Goal: Information Seeking & Learning: Learn about a topic

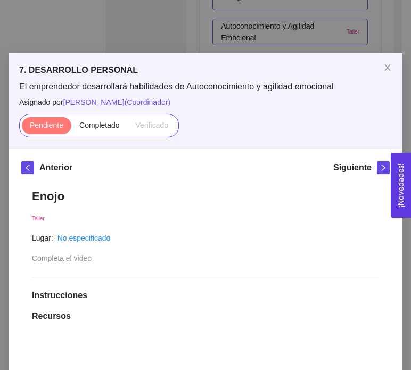
click at [178, 29] on div "7. DESARROLLO PERSONAL El emprendedor desarrollará habilidades de Autoconocimie…" at bounding box center [205, 185] width 411 height 370
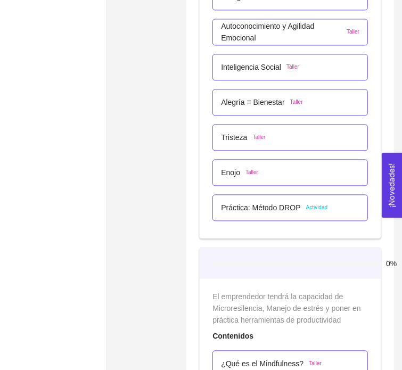
click at [251, 204] on p "Práctica: Método DROP" at bounding box center [260, 208] width 79 height 12
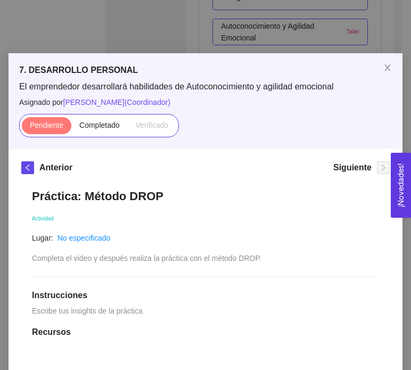
click at [147, 26] on div "7. DESARROLLO PERSONAL El emprendedor desarrollará habilidades de Autoconocimie…" at bounding box center [205, 185] width 411 height 370
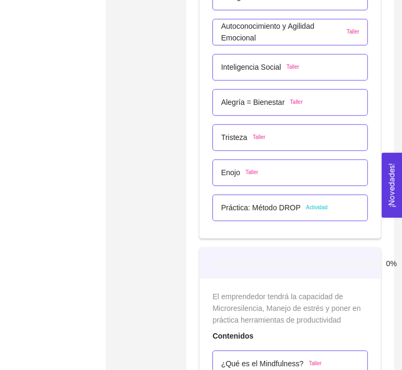
click at [274, 205] on p "Práctica: Método DROP" at bounding box center [260, 208] width 79 height 12
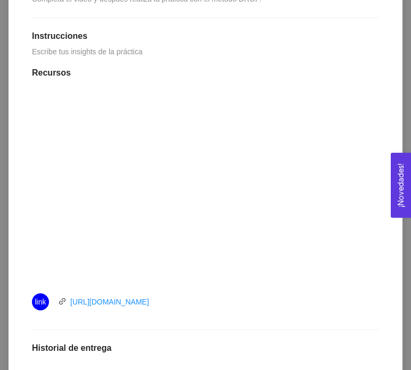
scroll to position [256, 0]
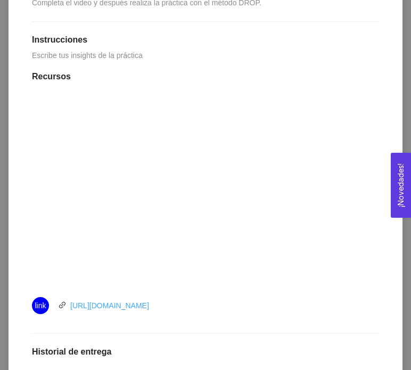
click at [127, 309] on link "[URL][DOMAIN_NAME]" at bounding box center [109, 305] width 79 height 9
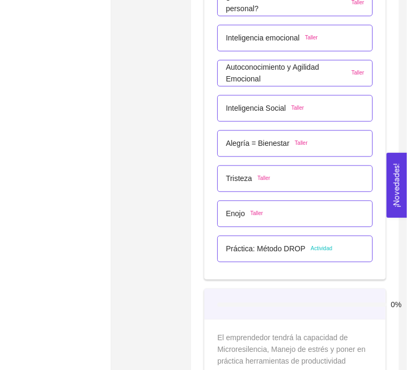
scroll to position [3081, 0]
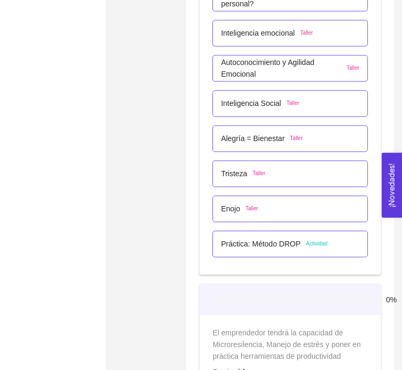
click at [266, 242] on p "Práctica: Método DROP" at bounding box center [260, 244] width 79 height 12
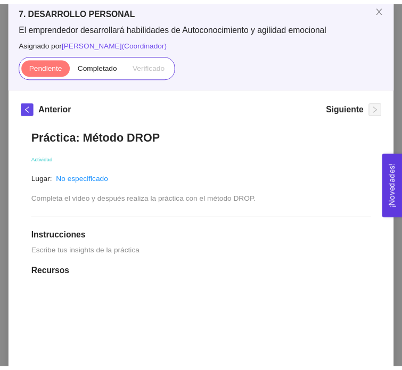
scroll to position [0, 0]
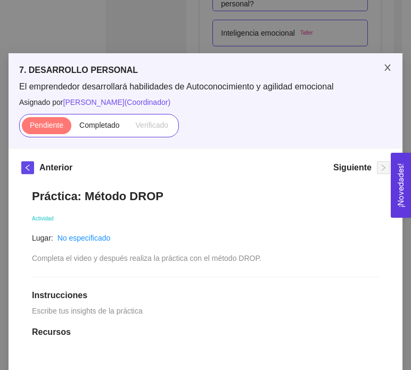
click at [384, 67] on icon "close" at bounding box center [387, 67] width 6 height 6
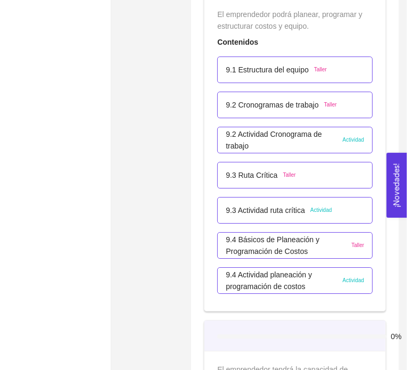
scroll to position [3734, 0]
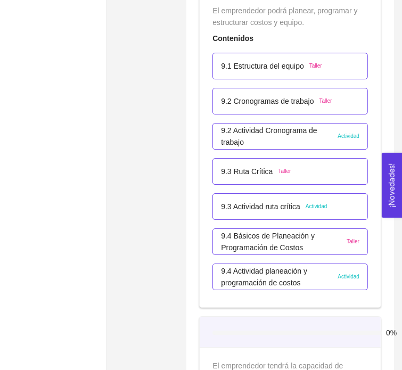
click at [254, 169] on p "9.3 Ruta Crítica" at bounding box center [247, 172] width 52 height 12
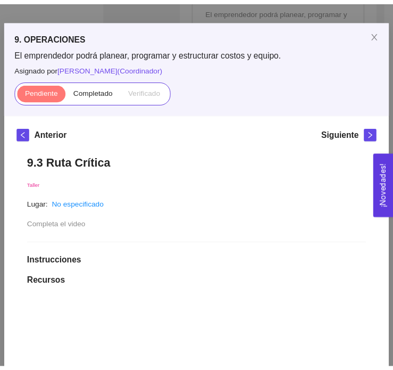
scroll to position [0, 0]
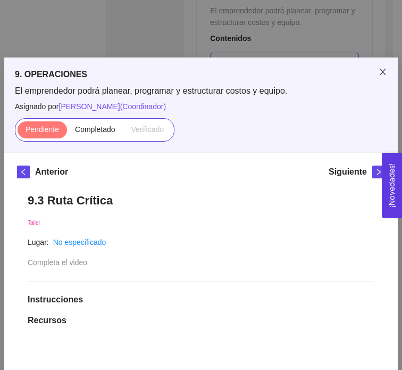
click at [374, 70] on span "Close" at bounding box center [383, 72] width 30 height 30
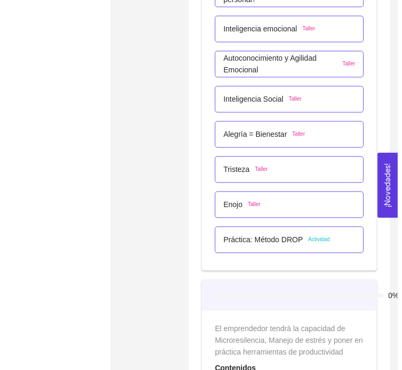
scroll to position [3084, 0]
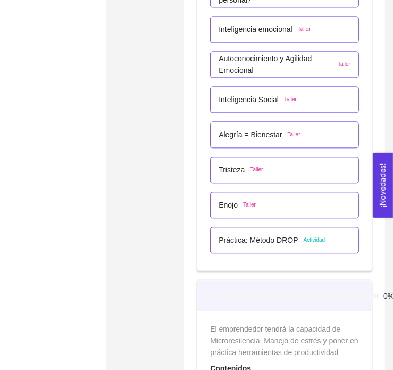
click at [277, 239] on p "Práctica: Método DROP" at bounding box center [258, 240] width 79 height 12
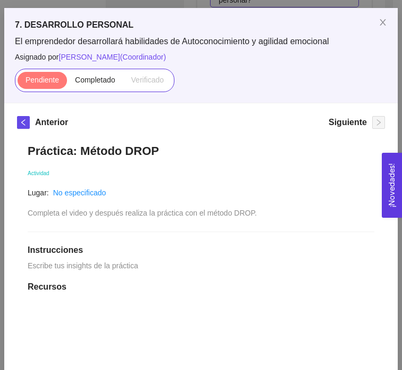
scroll to position [0, 0]
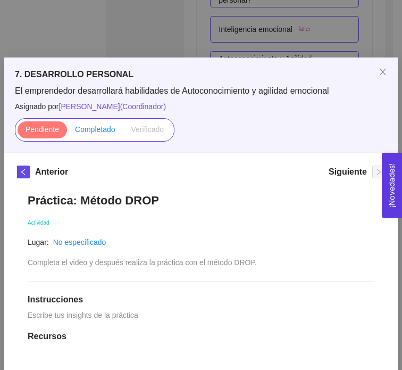
click at [92, 130] on span "Completado" at bounding box center [95, 129] width 40 height 9
click at [67, 132] on input "Completado" at bounding box center [67, 132] width 0 height 0
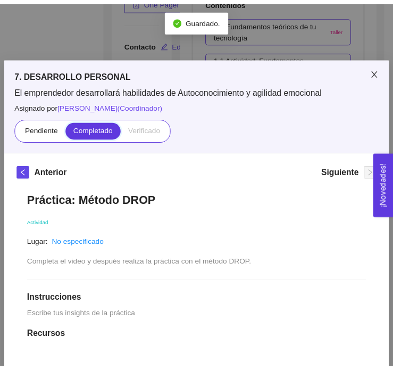
scroll to position [3084, 0]
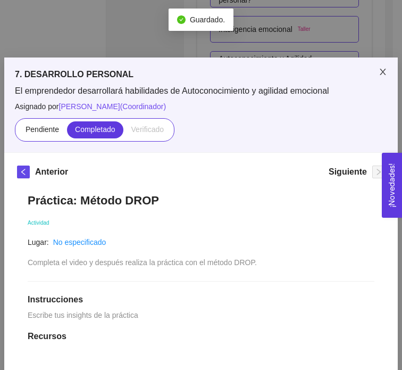
click at [380, 73] on icon "close" at bounding box center [383, 72] width 6 height 6
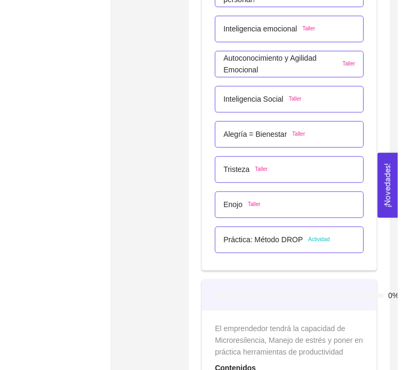
scroll to position [3057, 0]
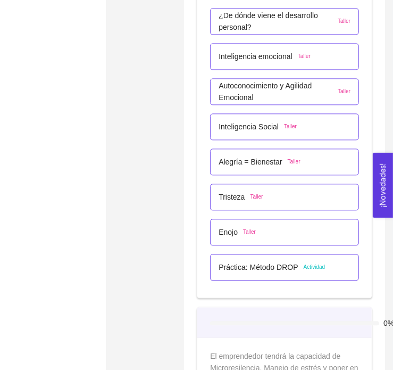
click at [228, 233] on p "Enojo" at bounding box center [228, 232] width 19 height 12
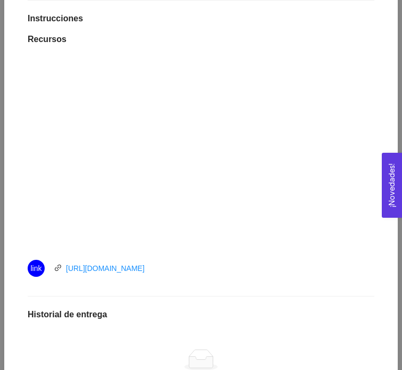
scroll to position [0, 0]
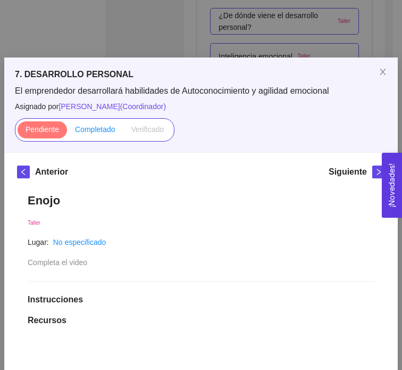
click at [86, 124] on label "Completado" at bounding box center [95, 129] width 56 height 17
click at [67, 132] on input "Completado" at bounding box center [67, 132] width 0 height 0
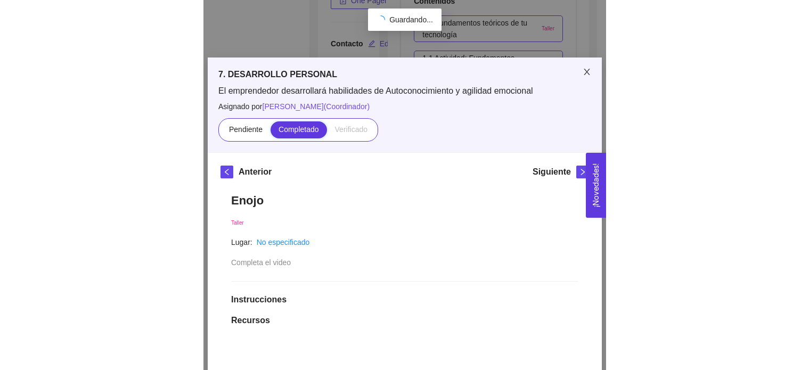
scroll to position [3057, 0]
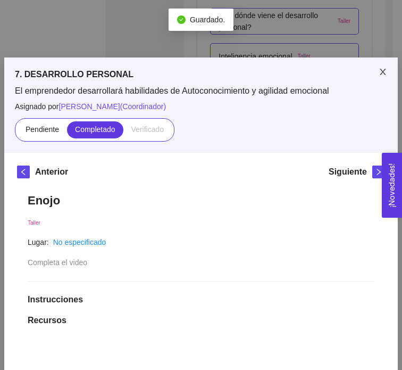
click at [380, 72] on icon "close" at bounding box center [383, 72] width 9 height 9
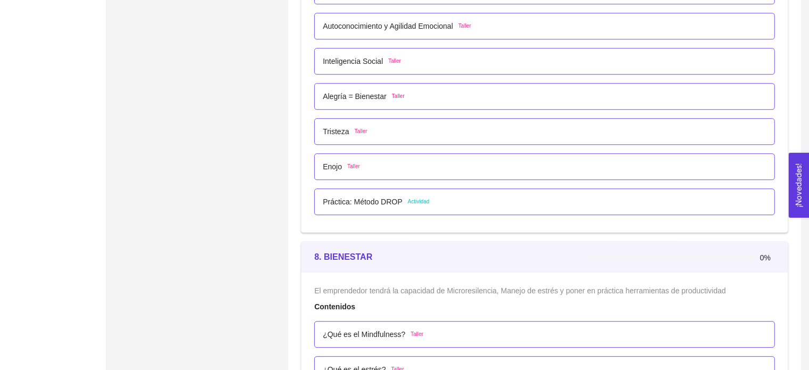
scroll to position [3026, 0]
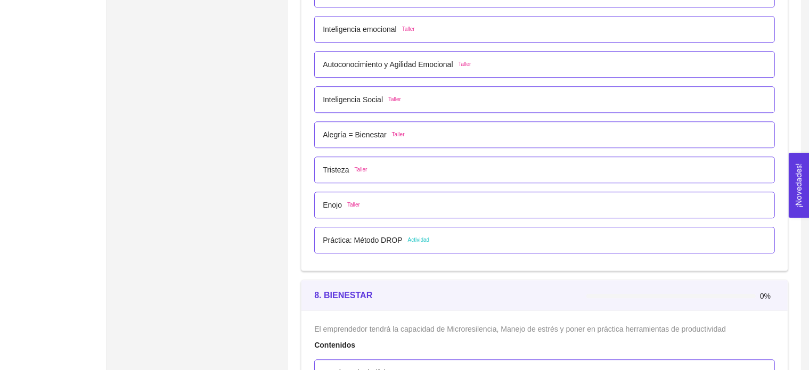
scroll to position [2990, 0]
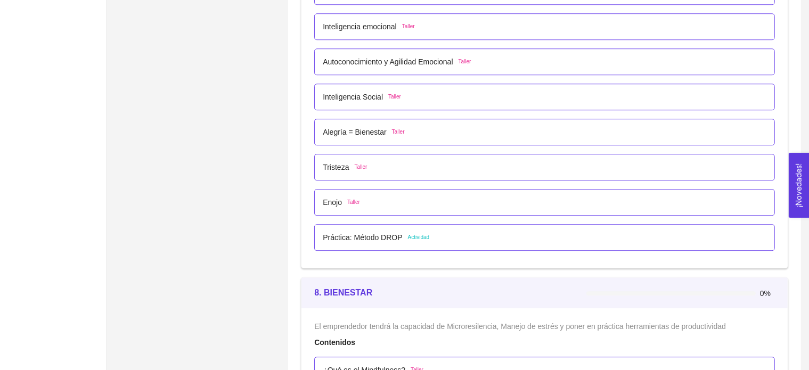
click at [369, 234] on p "Práctica: Método DROP" at bounding box center [362, 238] width 79 height 12
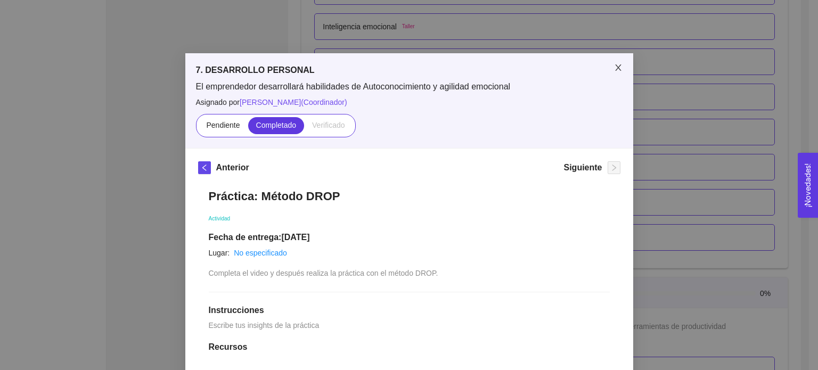
click at [615, 69] on icon "close" at bounding box center [618, 67] width 6 height 6
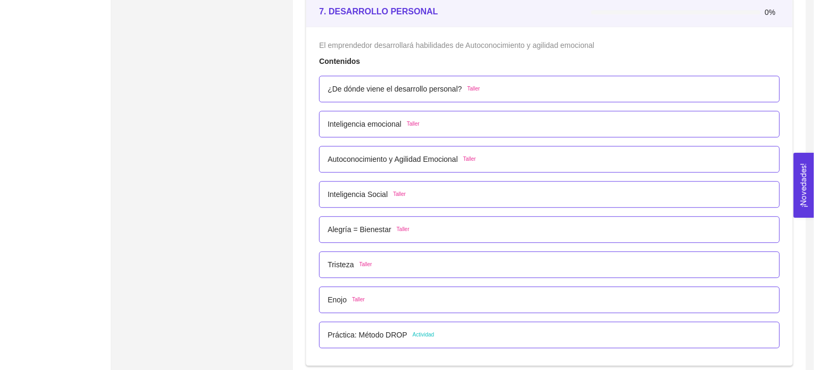
scroll to position [2886, 0]
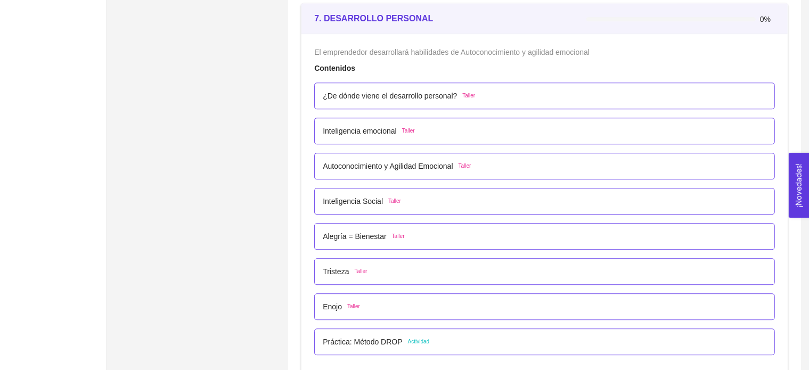
click at [387, 97] on p "¿De dónde viene el desarrollo personal?" at bounding box center [390, 96] width 134 height 12
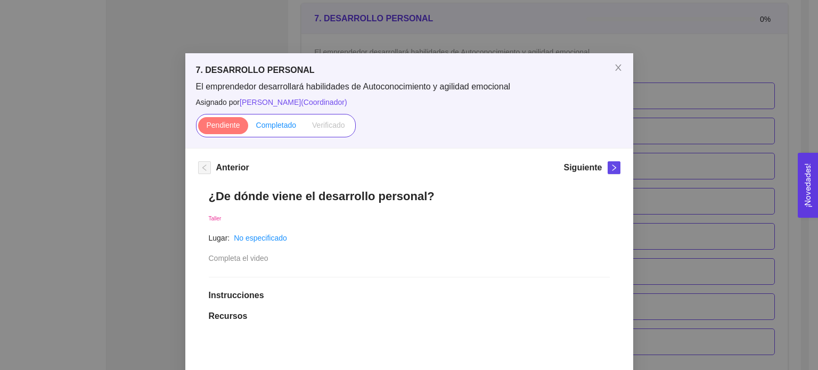
click at [277, 121] on span "Completado" at bounding box center [276, 125] width 40 height 9
click at [248, 128] on input "Completado" at bounding box center [248, 128] width 0 height 0
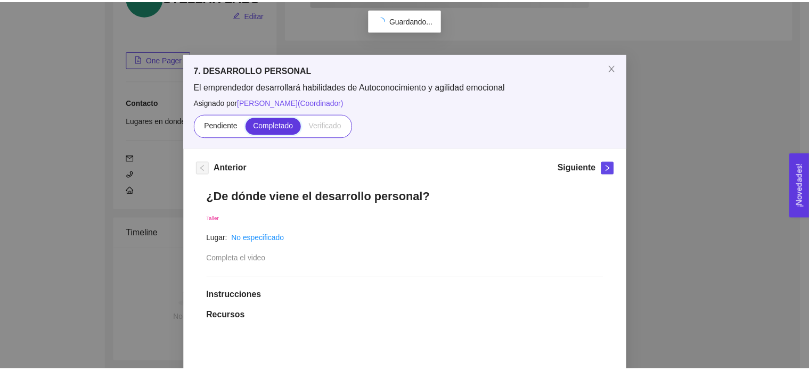
scroll to position [150, 0]
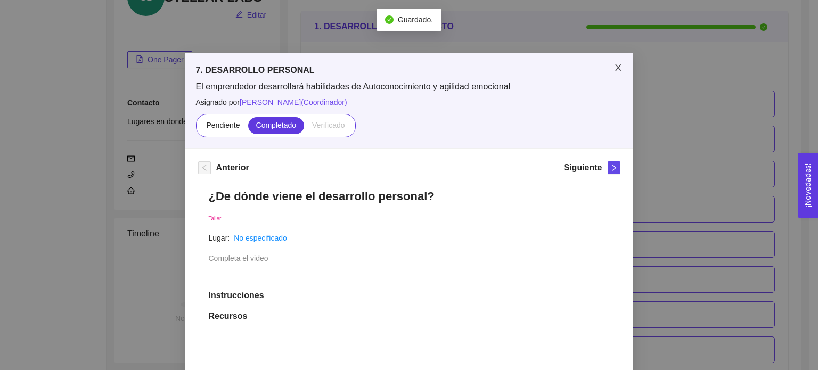
click at [618, 68] on span "Close" at bounding box center [618, 68] width 30 height 30
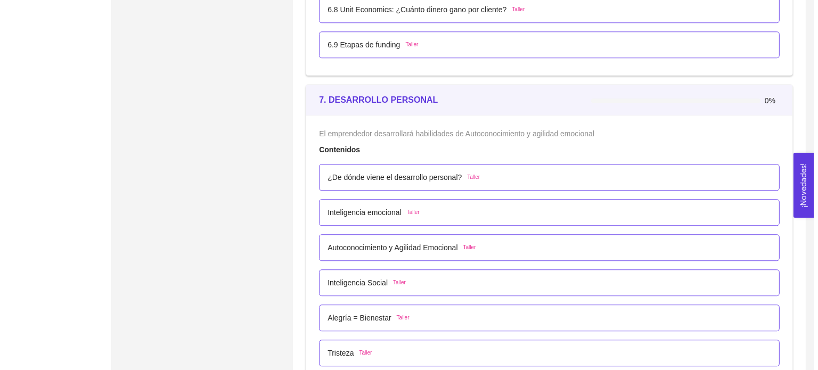
scroll to position [2792, 0]
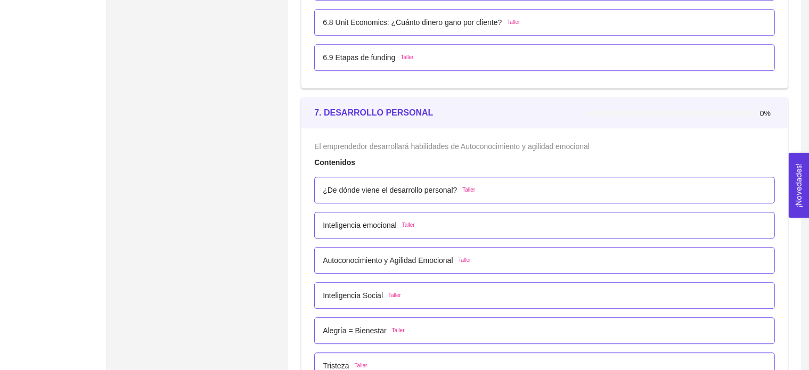
click at [391, 186] on p "¿De dónde viene el desarrollo personal?" at bounding box center [390, 190] width 134 height 12
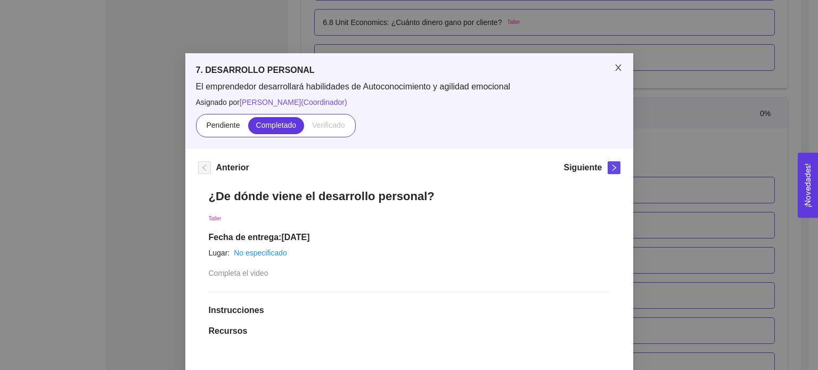
click at [614, 63] on icon "close" at bounding box center [618, 67] width 9 height 9
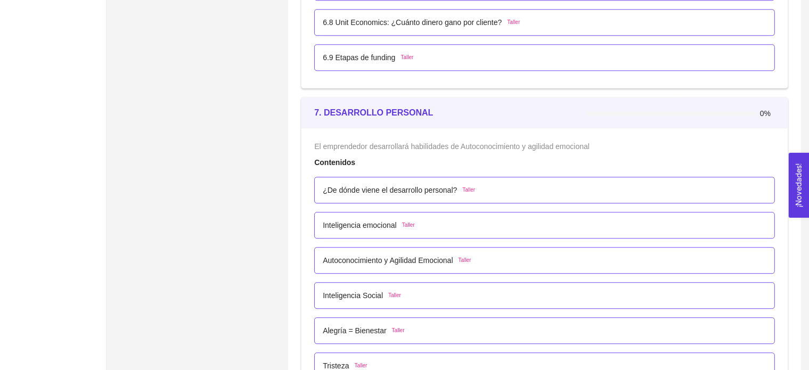
click at [371, 223] on p "Inteligencia emocional" at bounding box center [360, 225] width 74 height 12
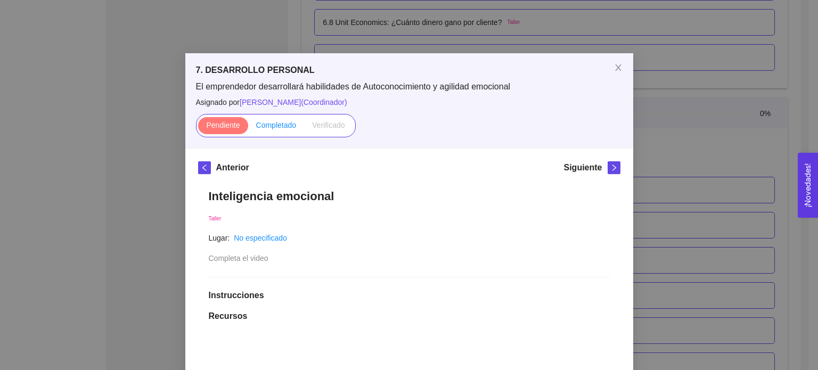
click at [274, 129] on span "Completado" at bounding box center [276, 125] width 40 height 9
click at [248, 128] on input "Completado" at bounding box center [248, 128] width 0 height 0
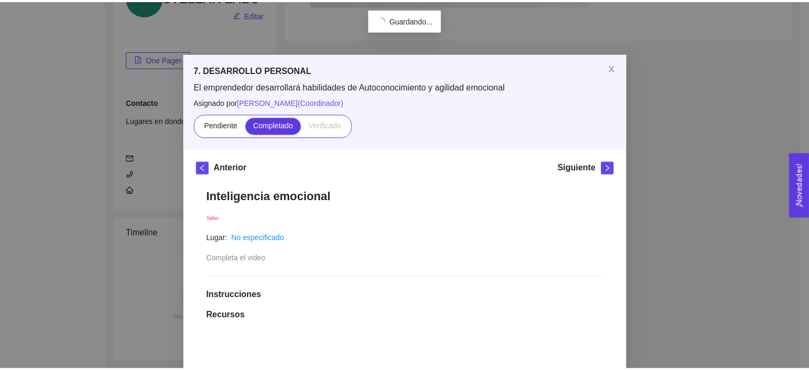
scroll to position [150, 0]
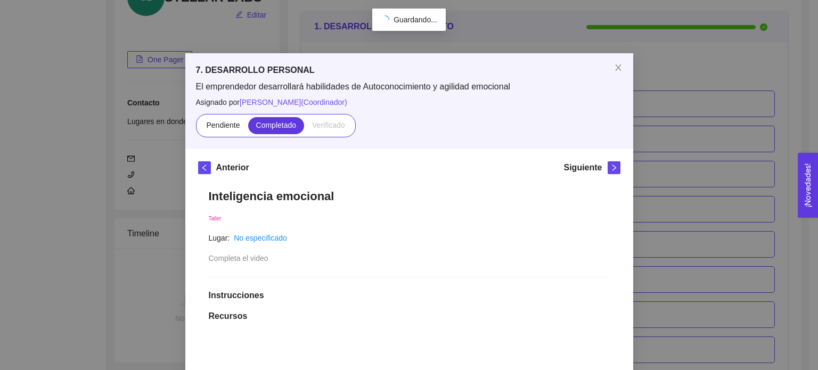
click at [577, 168] on h5 "Siguiente" at bounding box center [582, 167] width 38 height 13
click at [610, 166] on icon "right" at bounding box center [613, 167] width 7 height 7
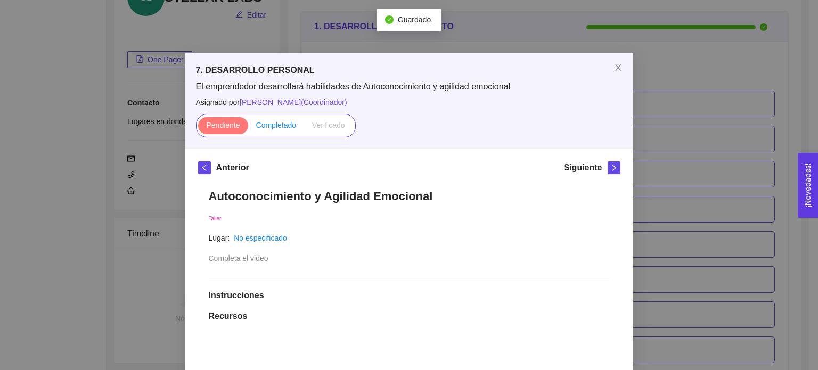
click at [278, 125] on span "Completado" at bounding box center [276, 125] width 40 height 9
click at [248, 128] on input "Completado" at bounding box center [248, 128] width 0 height 0
click at [610, 169] on icon "right" at bounding box center [613, 167] width 7 height 7
click at [281, 126] on span "Completado" at bounding box center [276, 125] width 40 height 9
click at [248, 128] on input "Completado" at bounding box center [248, 128] width 0 height 0
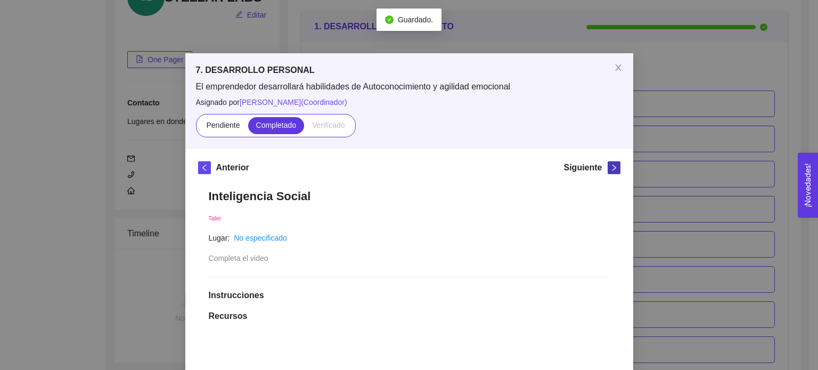
click at [612, 169] on icon "right" at bounding box center [613, 167] width 7 height 7
click at [270, 119] on label "Completado" at bounding box center [276, 125] width 56 height 17
click at [248, 128] on input "Completado" at bounding box center [248, 128] width 0 height 0
click at [610, 166] on icon "right" at bounding box center [613, 167] width 7 height 7
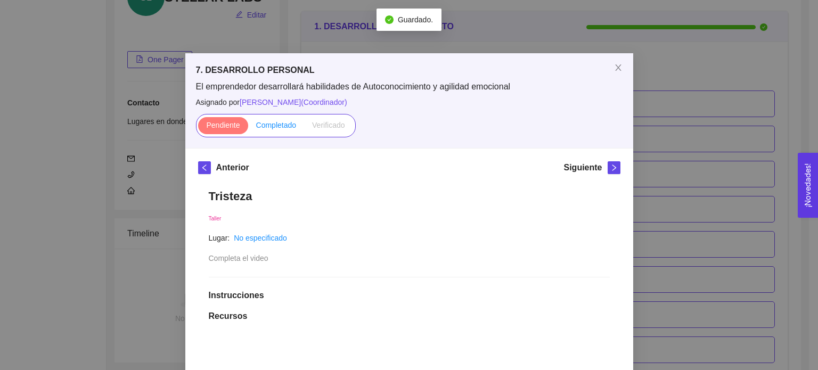
click at [274, 128] on span "Completado" at bounding box center [276, 125] width 40 height 9
click at [248, 128] on input "Completado" at bounding box center [248, 128] width 0 height 0
click at [608, 169] on span "right" at bounding box center [614, 167] width 12 height 7
click at [611, 168] on icon "right" at bounding box center [613, 167] width 7 height 7
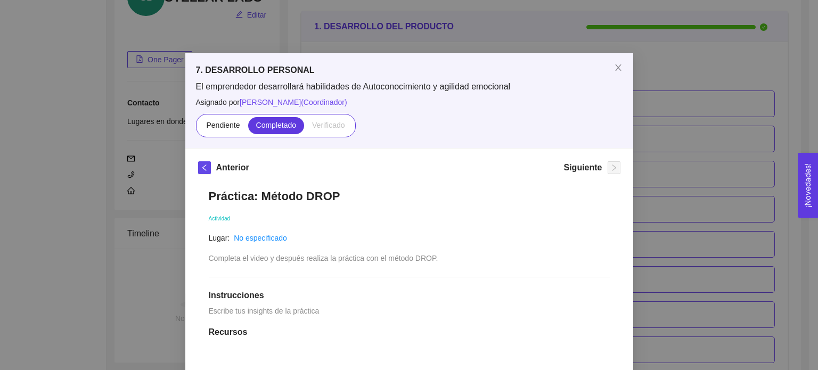
click at [746, 76] on div "7. DESARROLLO PERSONAL El emprendedor desarrollará habilidades de Autoconocimie…" at bounding box center [409, 185] width 818 height 370
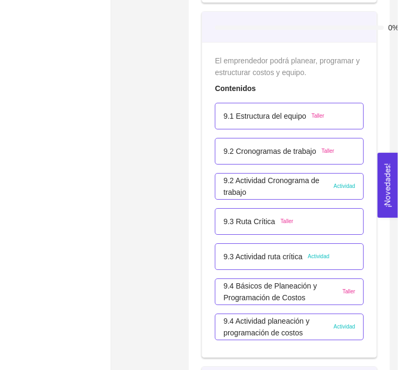
scroll to position [3685, 0]
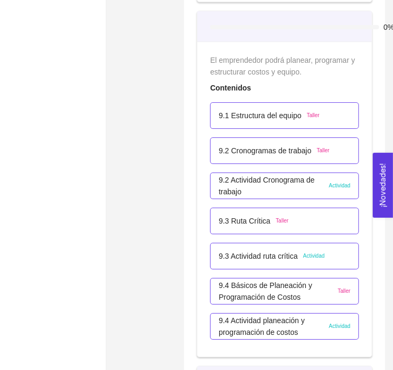
click at [273, 251] on p "9.3 Actividad ruta crítica" at bounding box center [258, 256] width 79 height 12
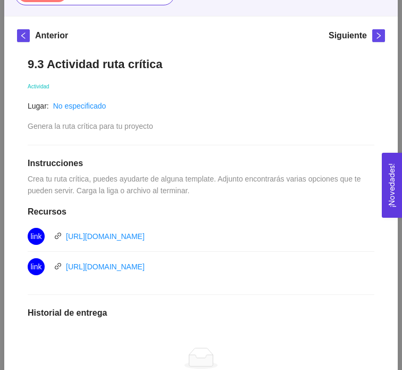
scroll to position [128, 0]
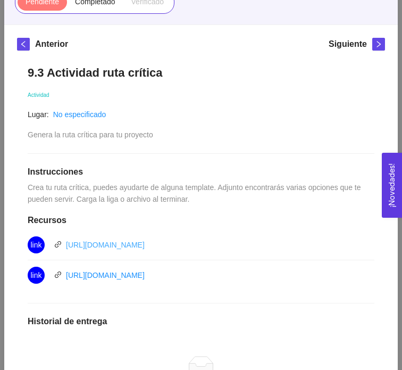
click at [145, 245] on link "[URL][DOMAIN_NAME]" at bounding box center [105, 245] width 79 height 9
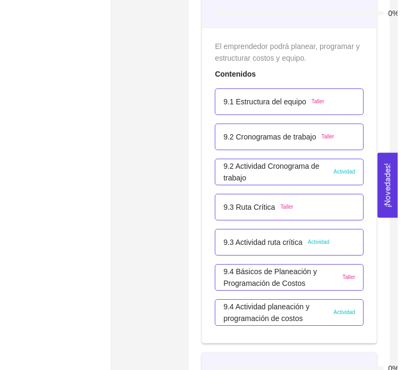
scroll to position [3700, 0]
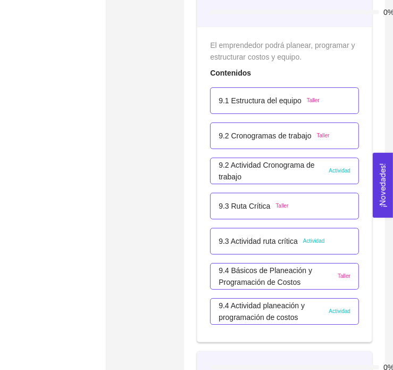
click at [262, 237] on p "9.3 Actividad ruta crítica" at bounding box center [258, 241] width 79 height 12
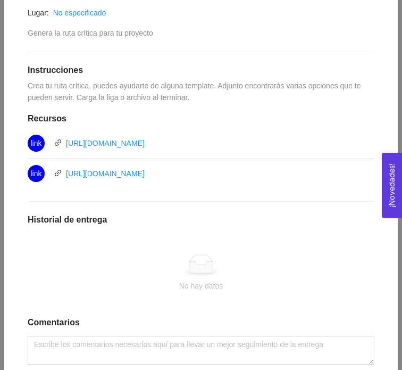
scroll to position [230, 0]
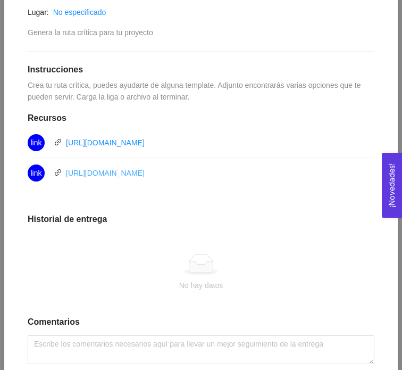
click at [145, 174] on link "https://miro.com/es/plantillas/metodo-ruta-critica/" at bounding box center [105, 173] width 79 height 9
